Goal: Task Accomplishment & Management: Use online tool/utility

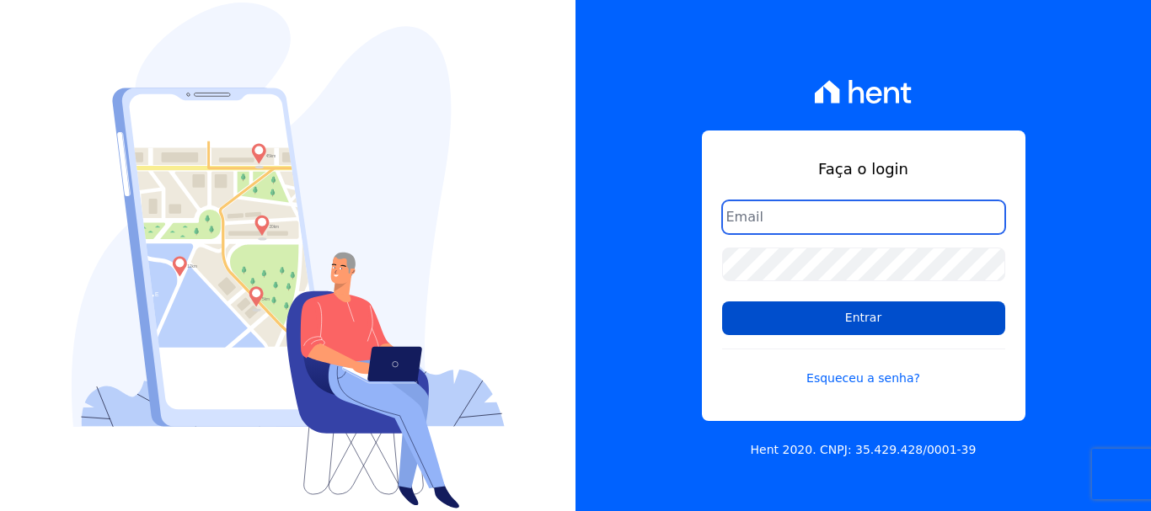
type input "vellosoadm@gmail.com"
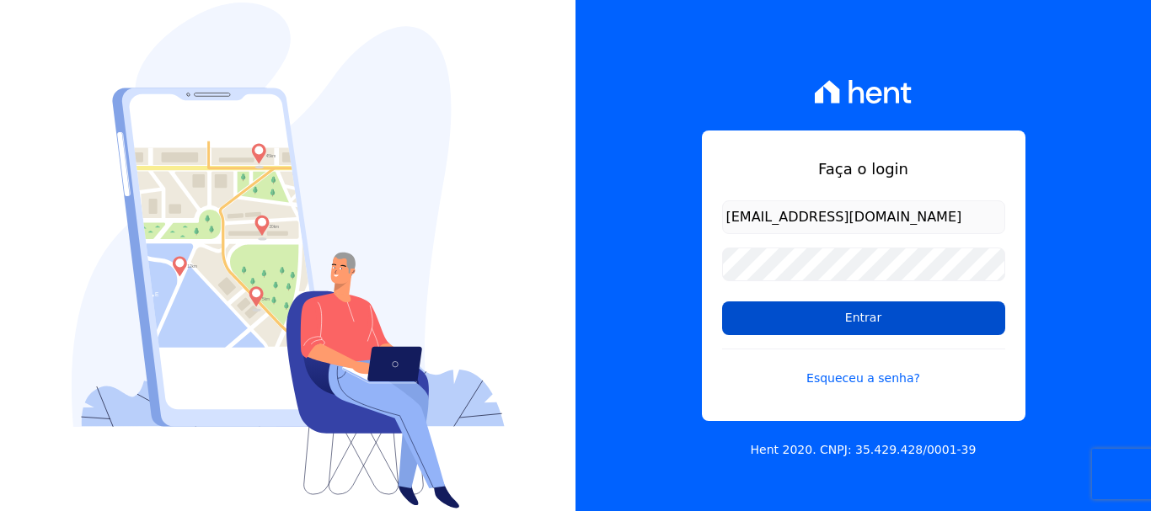
click at [800, 306] on input "Entrar" at bounding box center [863, 319] width 283 height 34
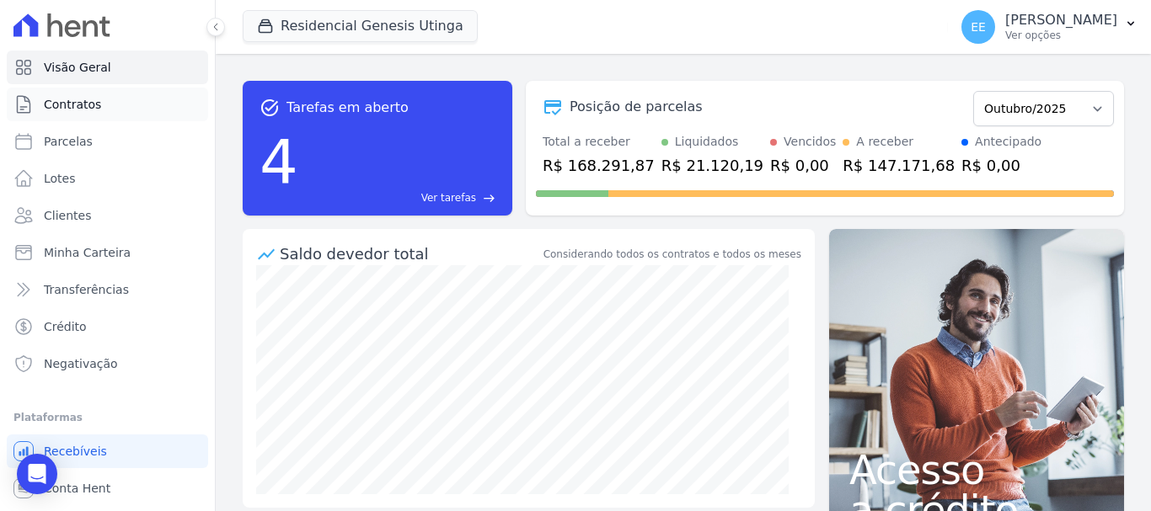
click at [87, 113] on link "Contratos" at bounding box center [107, 105] width 201 height 34
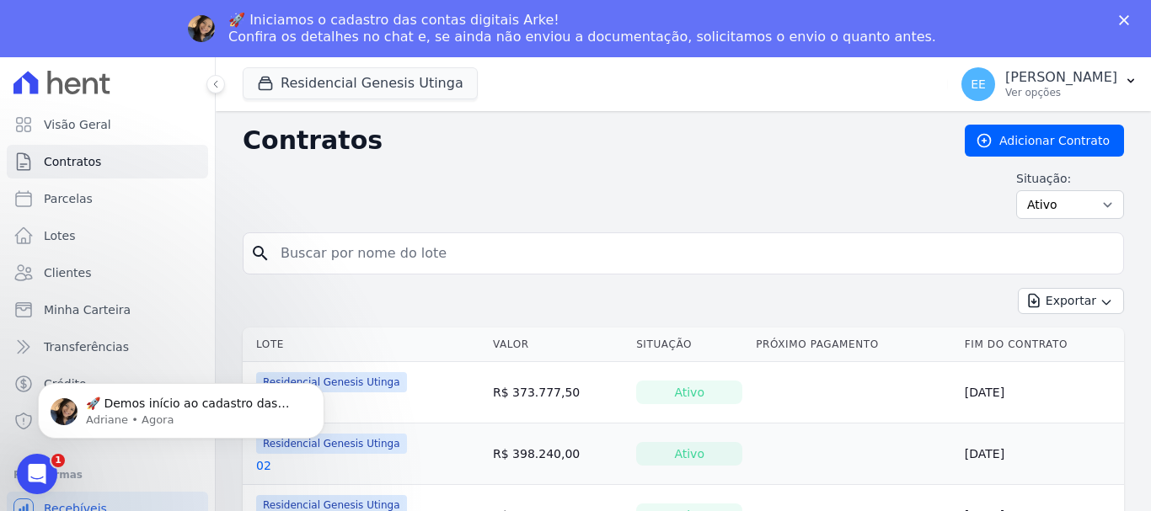
scroll to position [84, 0]
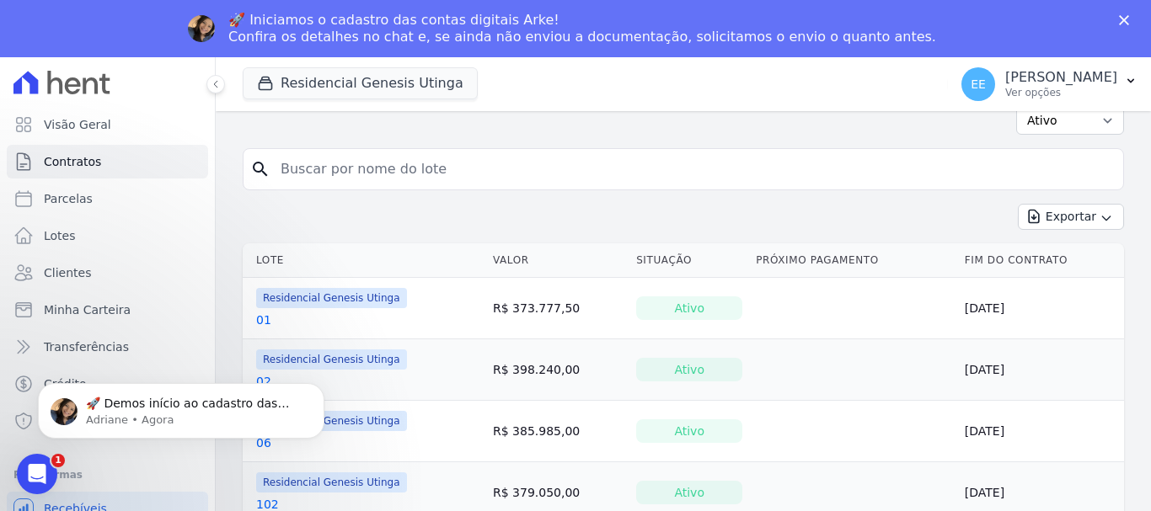
click at [350, 181] on input "search" at bounding box center [693, 169] width 846 height 34
type input "37"
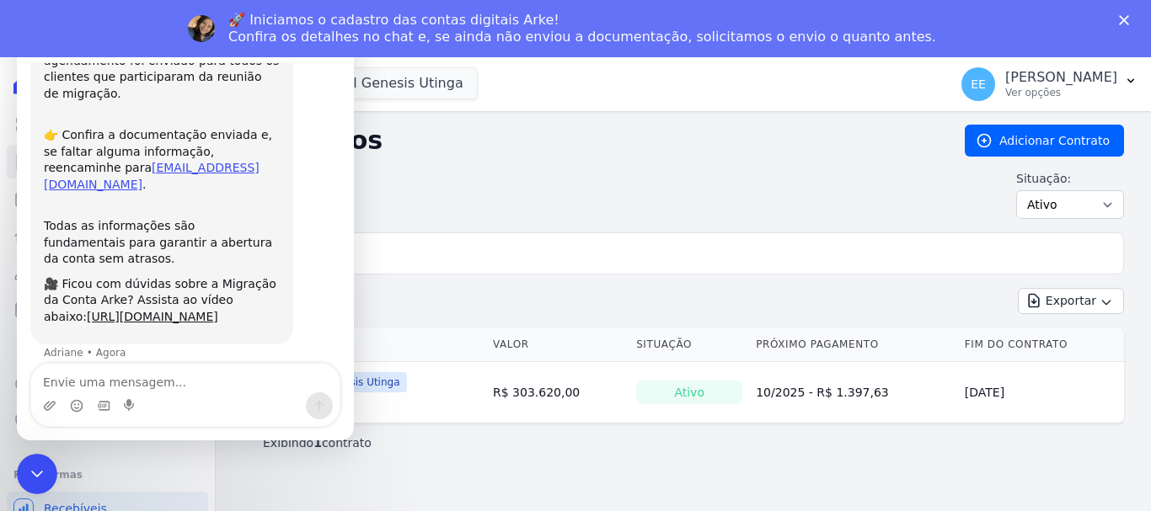
scroll to position [205, 0]
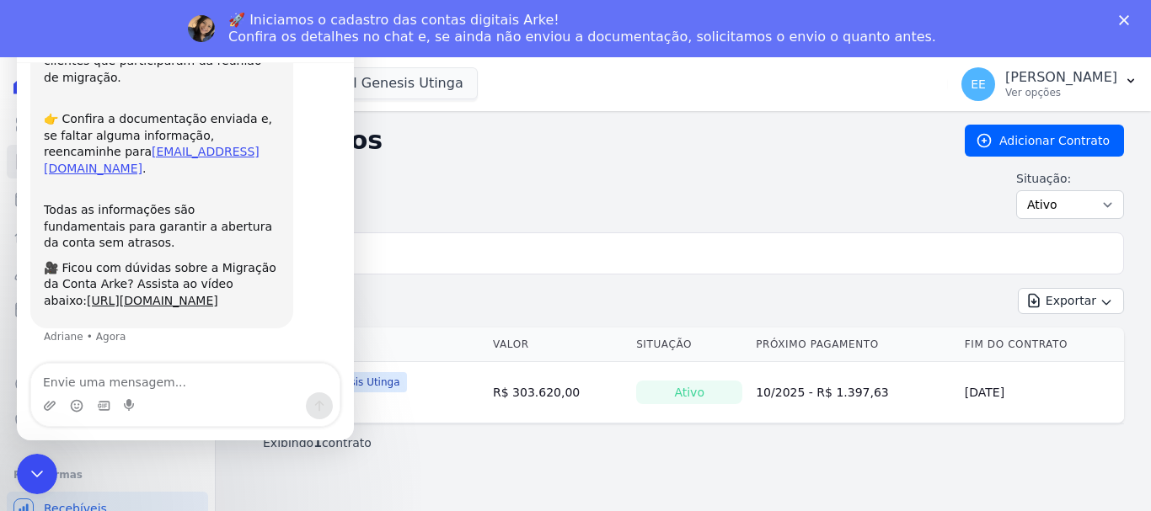
click at [452, 233] on div "search 37" at bounding box center [683, 254] width 881 height 42
click at [506, 269] on input "37" at bounding box center [693, 254] width 846 height 34
click at [520, 187] on div "Situação: Ativo Todos Pausado Distratado Rascunho Expirado Encerrado" at bounding box center [683, 194] width 881 height 49
click at [356, 442] on p "Exibindo 1 contrato" at bounding box center [317, 443] width 109 height 17
drag, startPoint x: 479, startPoint y: 396, endPoint x: 614, endPoint y: 374, distance: 136.6
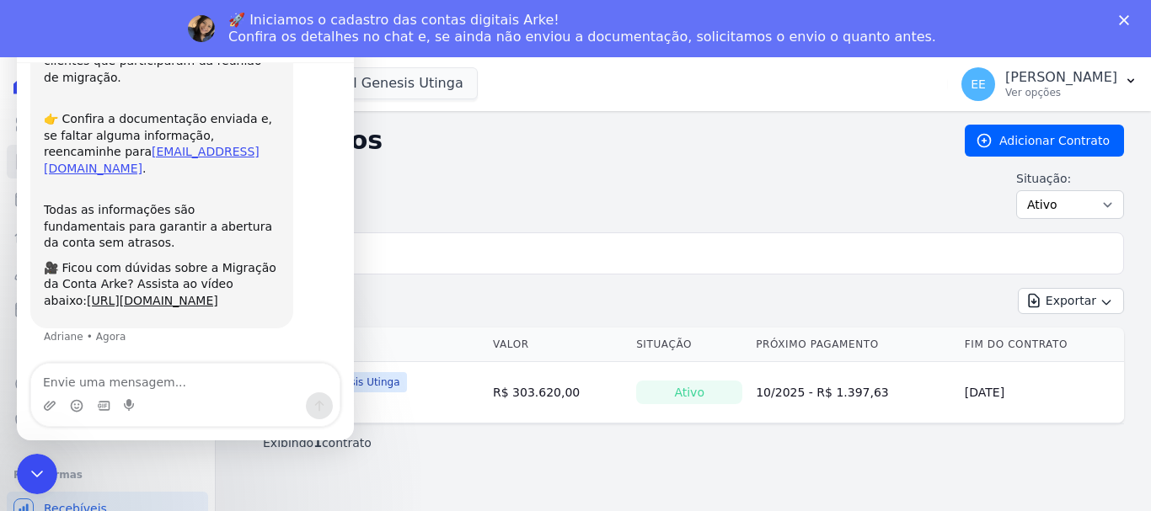
click at [490, 390] on tr "Residencial Genesis Utinga 37 R$ 303.620,00 Ativo 10/2025 - R$ 1.397,63 [DATE]" at bounding box center [683, 393] width 881 height 62
drag, startPoint x: 669, startPoint y: 381, endPoint x: 679, endPoint y: 388, distance: 12.6
click at [671, 384] on div "Ativo" at bounding box center [689, 393] width 106 height 24
click at [680, 389] on div "Ativo" at bounding box center [689, 393] width 106 height 24
drag, startPoint x: 968, startPoint y: 393, endPoint x: 507, endPoint y: 241, distance: 485.2
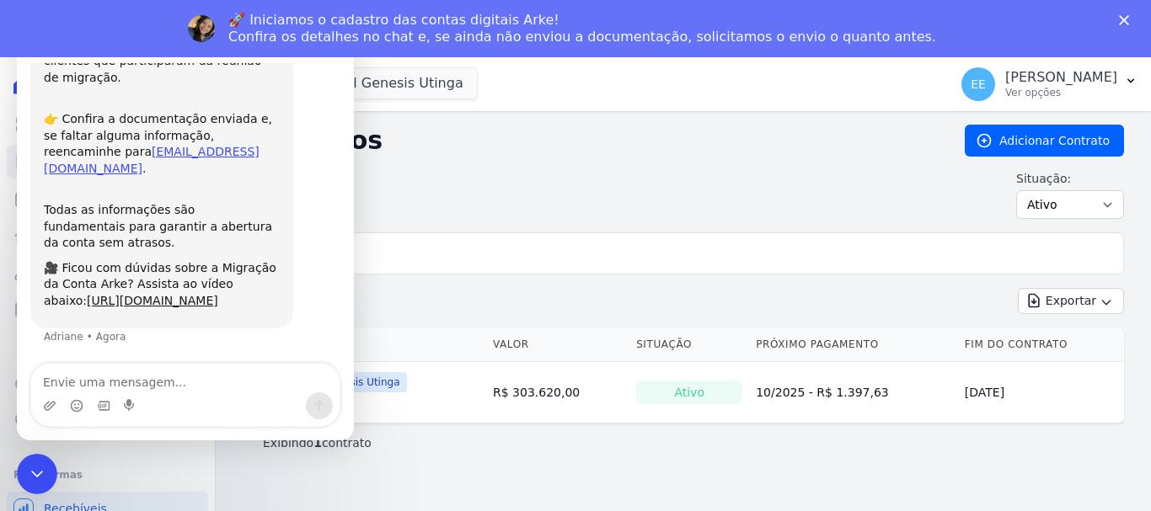
click at [965, 393] on td "[DATE]" at bounding box center [1041, 393] width 166 height 62
click at [392, 141] on h2 "Contratos" at bounding box center [590, 141] width 695 height 30
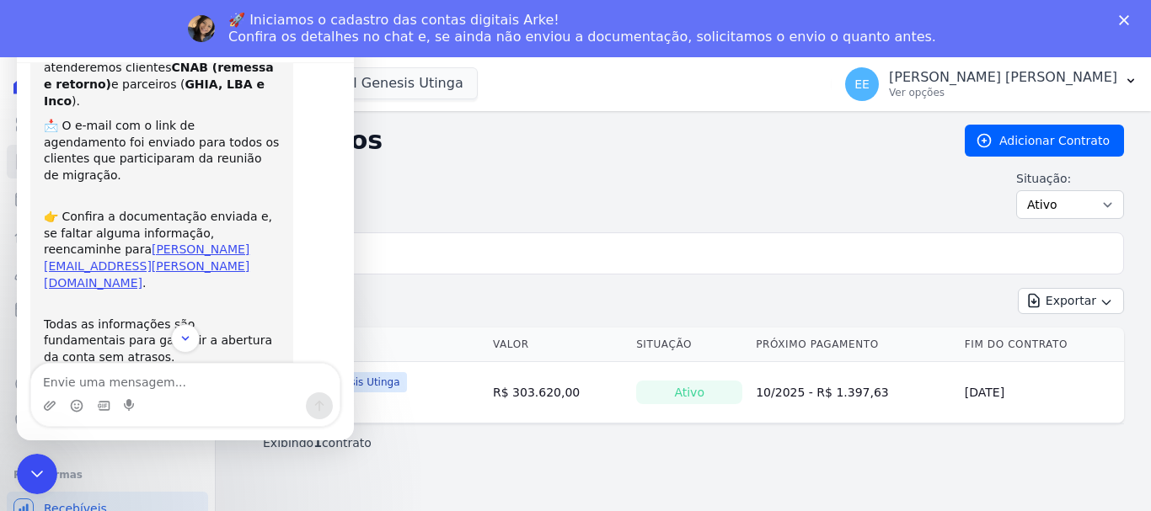
scroll to position [205, 0]
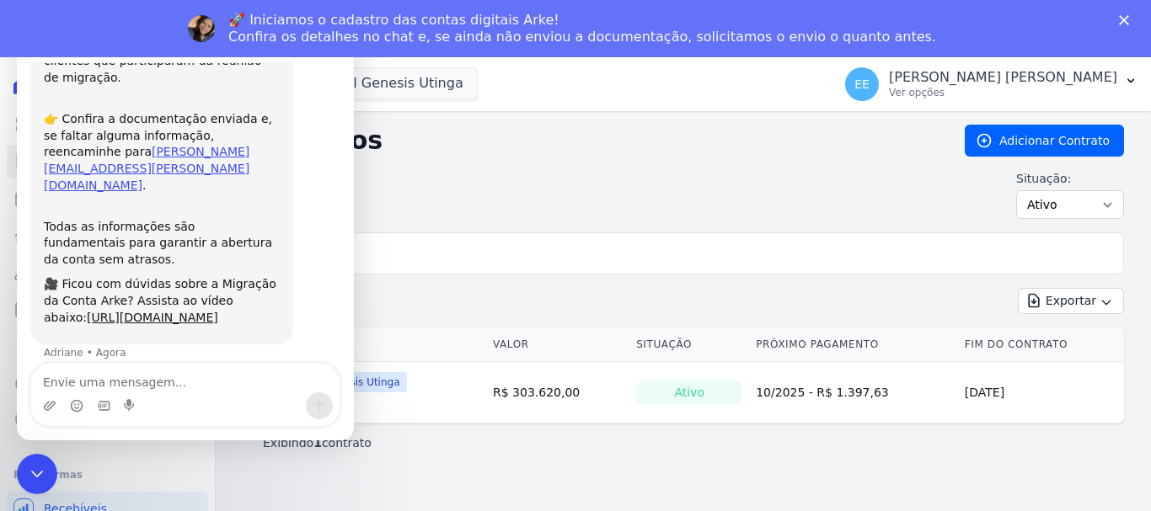
click at [1126, 22] on polygon "Fechar" at bounding box center [1124, 20] width 10 height 10
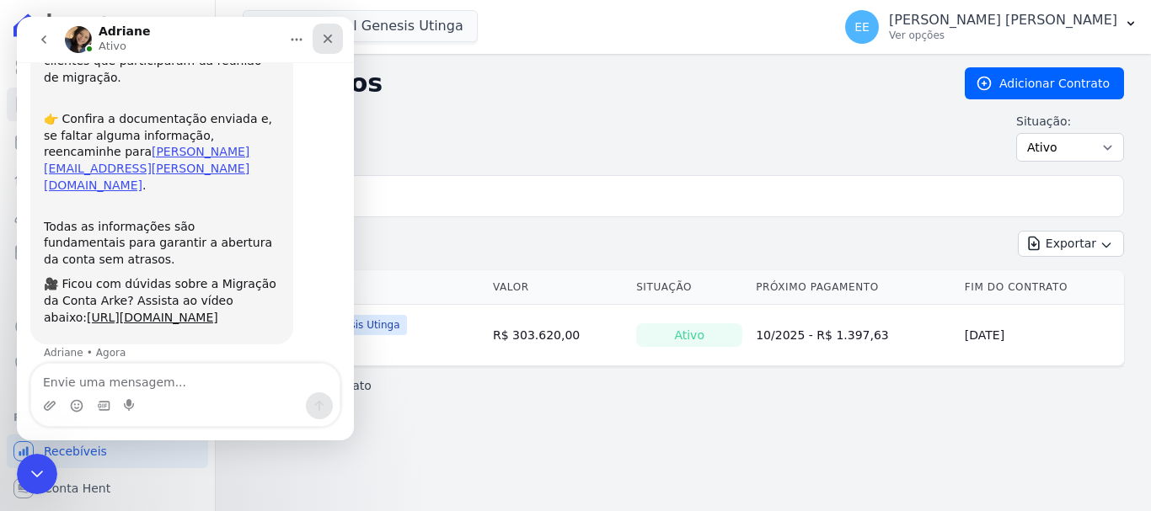
click at [330, 41] on icon "Fechar" at bounding box center [328, 39] width 9 height 9
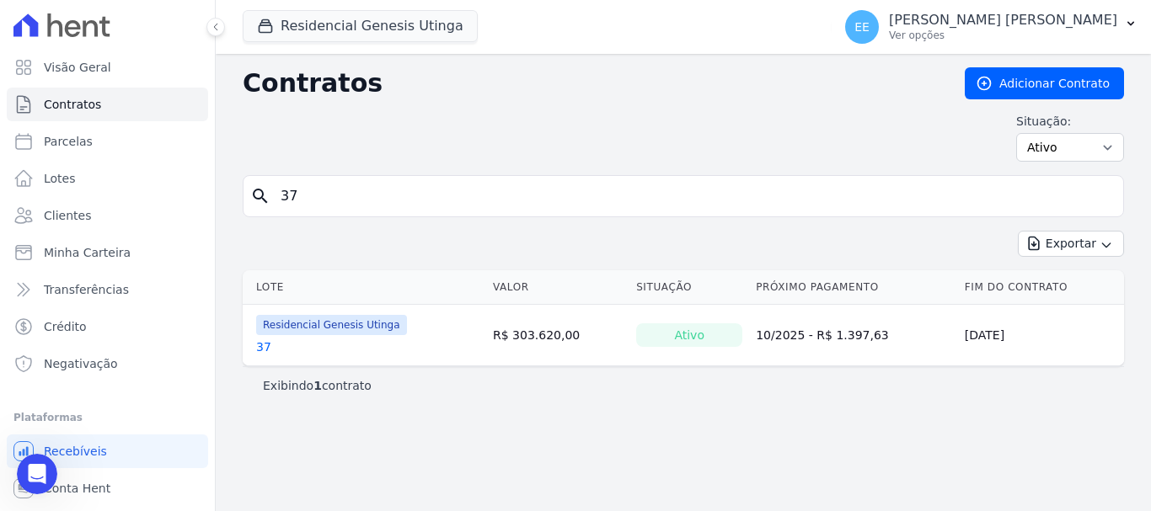
click at [267, 345] on link "37" at bounding box center [263, 347] width 15 height 17
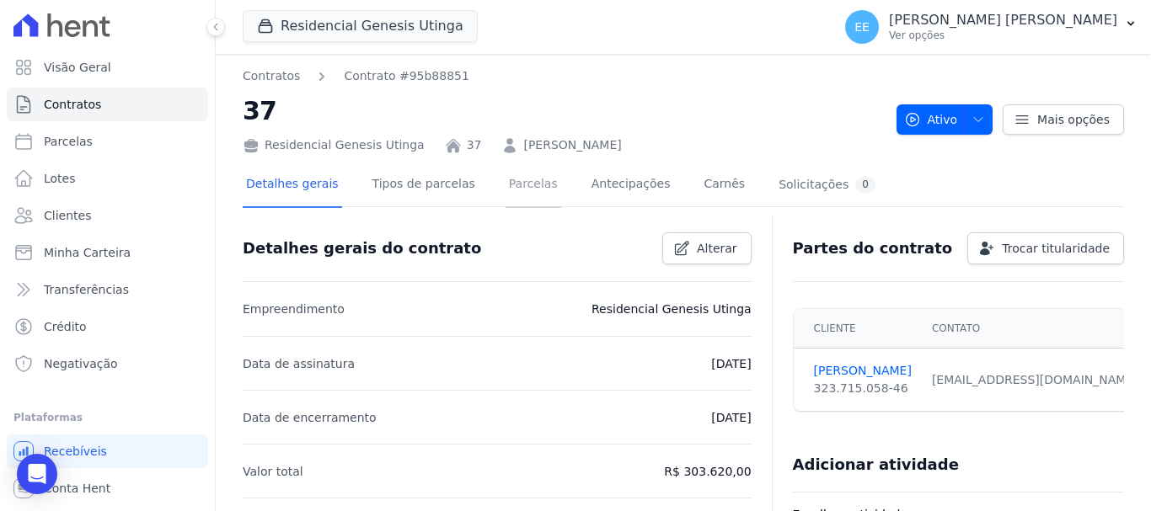
click at [522, 190] on link "Parcelas" at bounding box center [534, 185] width 56 height 45
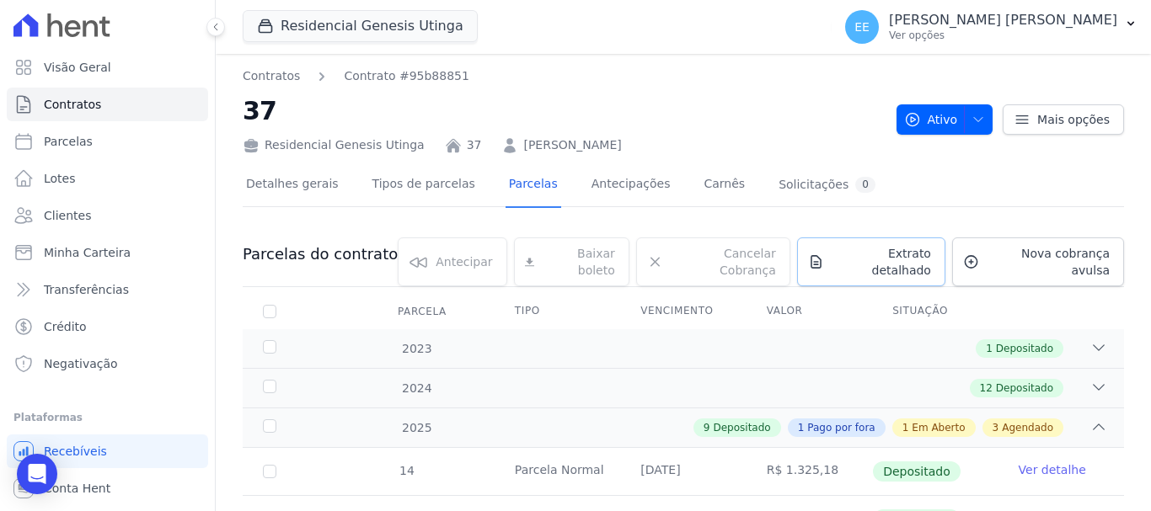
click at [841, 259] on span "Extrato detalhado" at bounding box center [881, 262] width 100 height 34
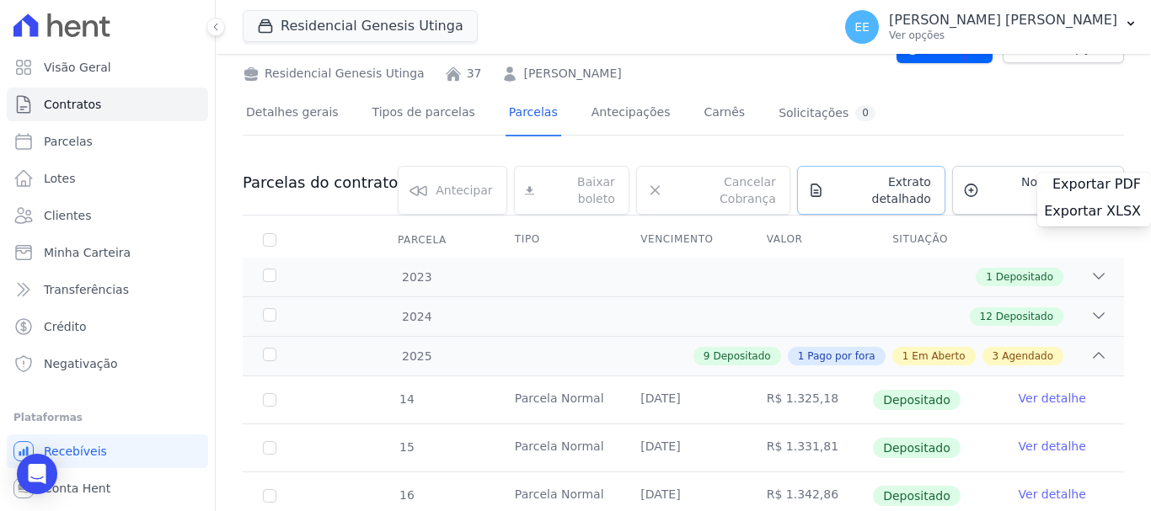
scroll to position [169, 0]
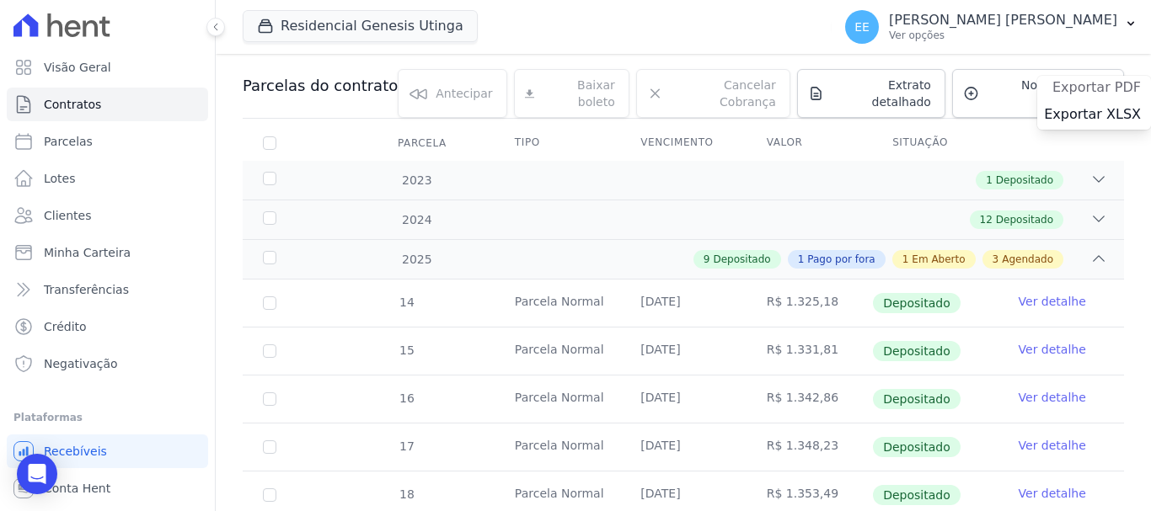
click at [1083, 89] on span "Exportar PDF" at bounding box center [1096, 87] width 88 height 17
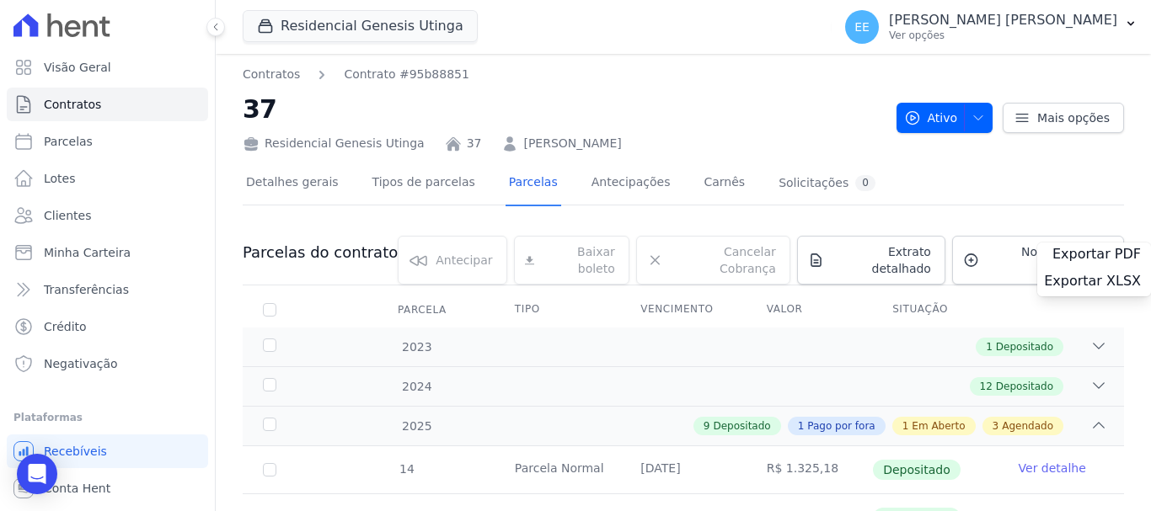
scroll to position [0, 0]
